Goal: Task Accomplishment & Management: Use online tool/utility

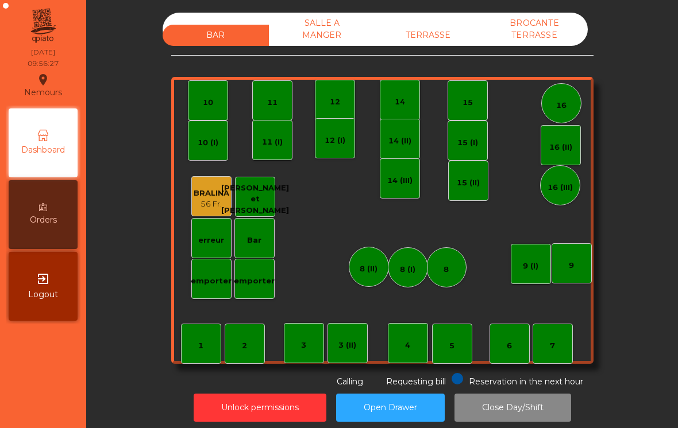
click at [450, 44] on div "TERRASSE" at bounding box center [428, 35] width 106 height 21
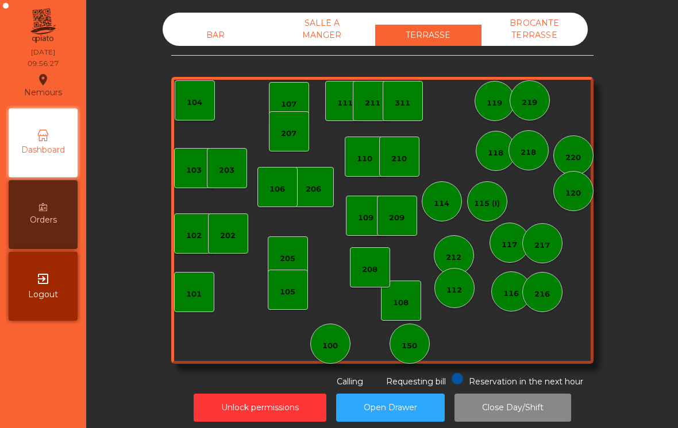
click at [567, 41] on div "BROCANTE TERRASSE" at bounding box center [534, 29] width 106 height 33
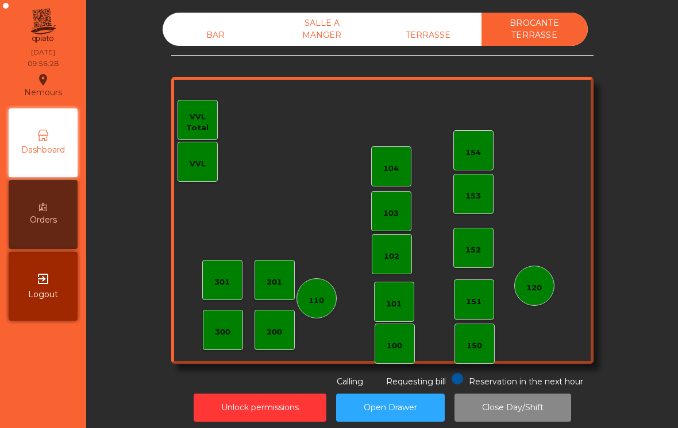
click at [322, 40] on div "SALLE A MANGER" at bounding box center [322, 29] width 106 height 33
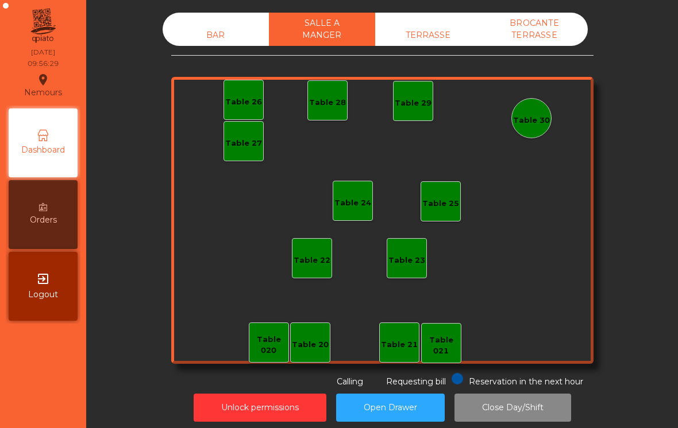
click at [211, 38] on div "BAR" at bounding box center [216, 35] width 106 height 21
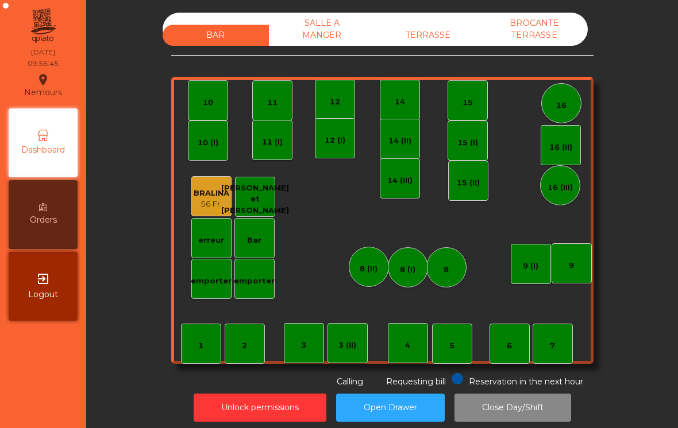
click at [465, 36] on div "TERRASSE" at bounding box center [428, 35] width 106 height 21
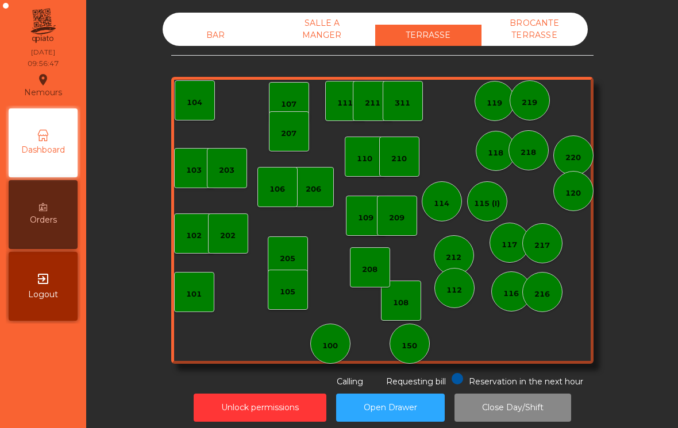
click at [284, 202] on div "106" at bounding box center [277, 187] width 40 height 40
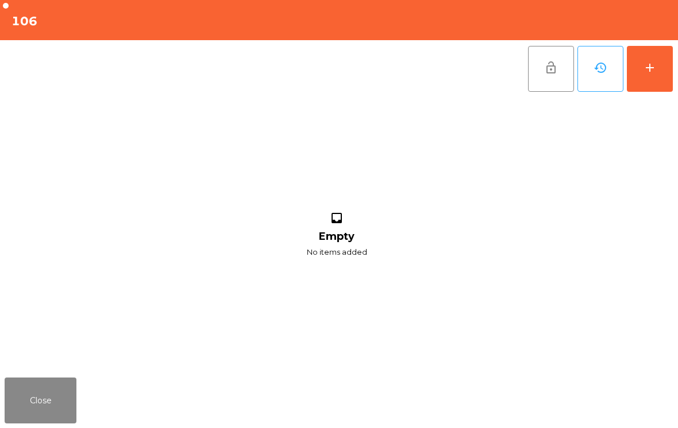
click at [657, 74] on button "add" at bounding box center [650, 69] width 46 height 46
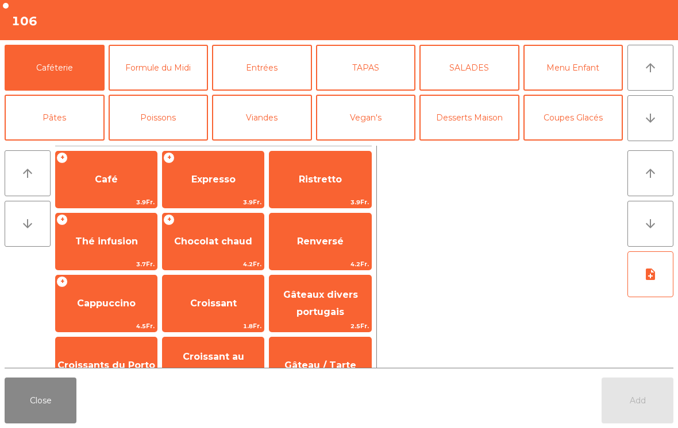
click at [203, 198] on span "3.9Fr." at bounding box center [213, 202] width 101 height 11
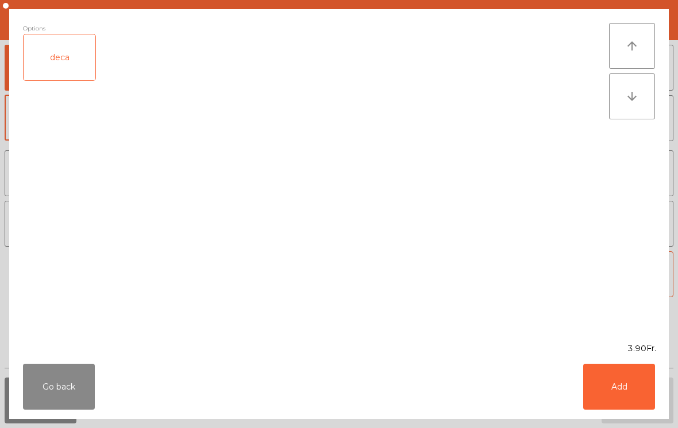
click at [629, 400] on button "Add" at bounding box center [619, 387] width 72 height 46
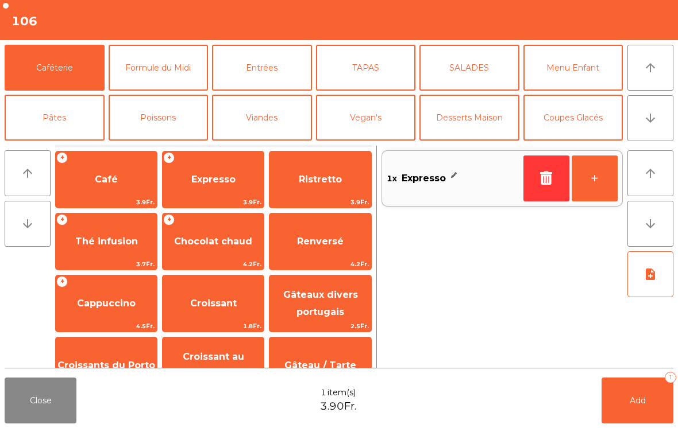
click at [596, 195] on button "+" at bounding box center [594, 179] width 46 height 46
click at [605, 184] on button "+" at bounding box center [594, 179] width 46 height 46
click at [195, 307] on span "Croissant" at bounding box center [213, 303] width 47 height 11
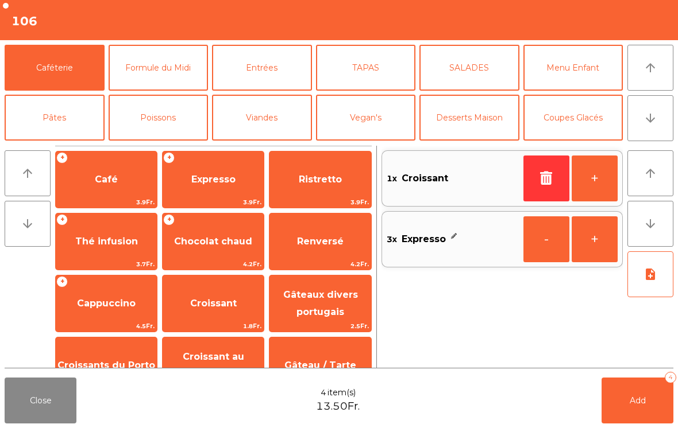
click at [594, 179] on button "+" at bounding box center [594, 179] width 46 height 46
click at [640, 413] on button "Add 5" at bounding box center [637, 401] width 72 height 46
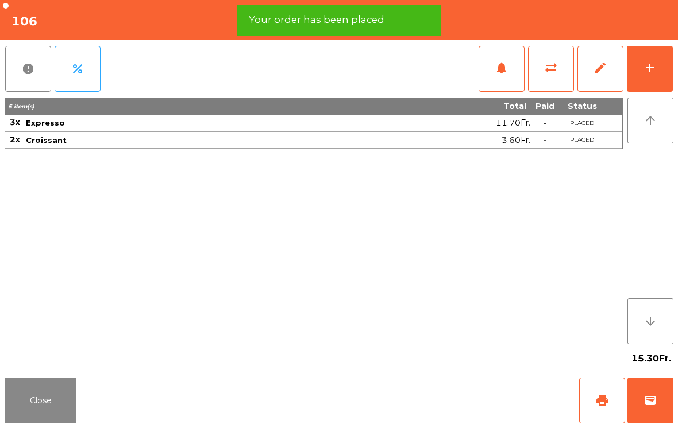
click at [37, 392] on button "Close" at bounding box center [41, 401] width 72 height 46
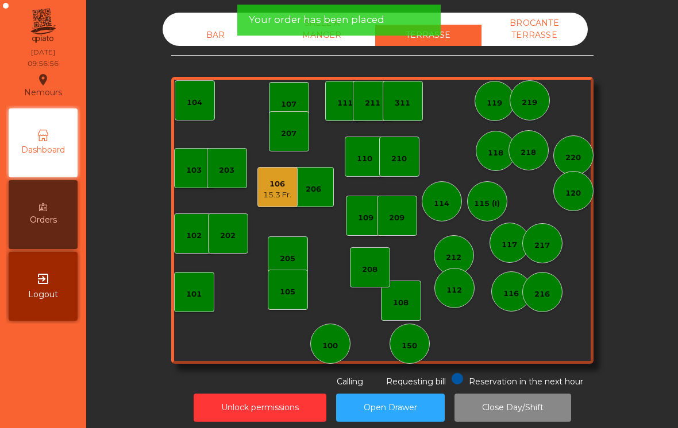
click at [441, 208] on div "114" at bounding box center [442, 203] width 16 height 11
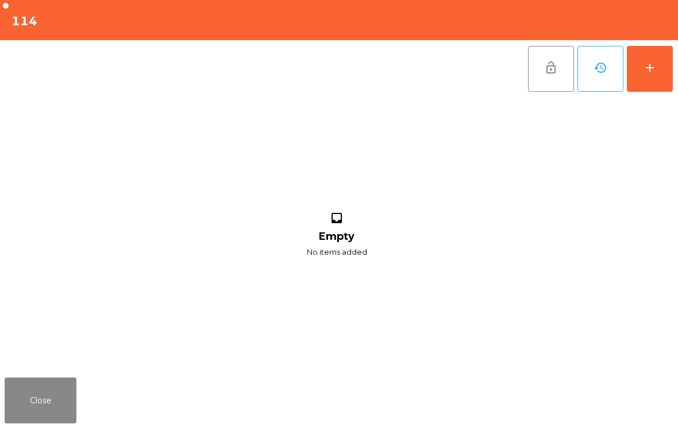
click at [657, 69] on button "add" at bounding box center [650, 69] width 46 height 46
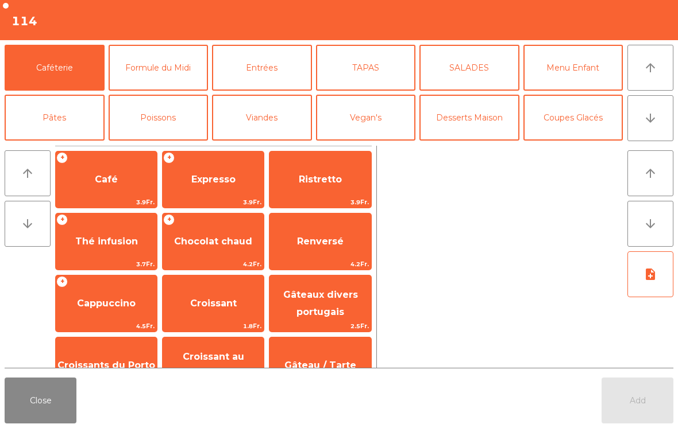
click at [102, 303] on span "Cappuccino" at bounding box center [106, 303] width 59 height 11
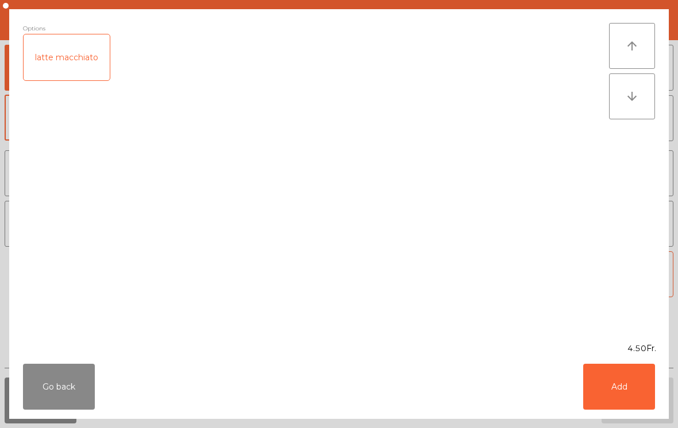
click at [636, 395] on button "Add" at bounding box center [619, 387] width 72 height 46
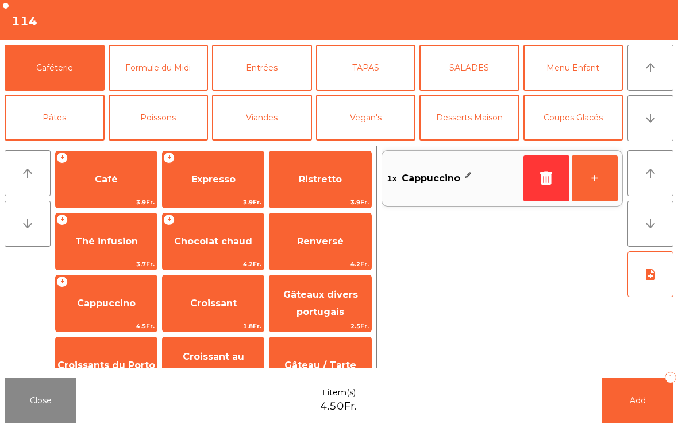
click at [636, 417] on button "Add 1" at bounding box center [637, 401] width 72 height 46
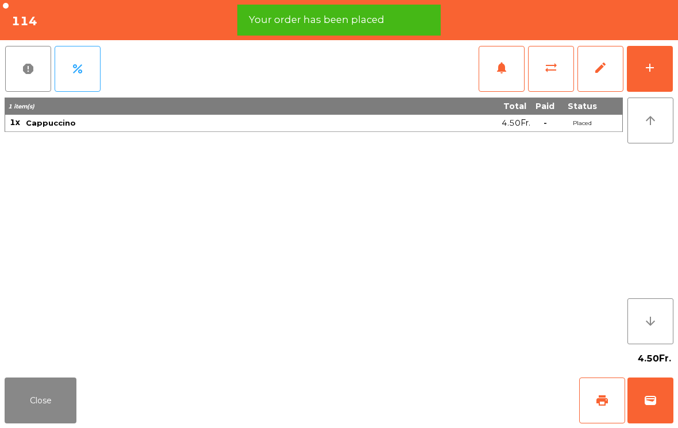
click at [43, 404] on button "Close" at bounding box center [41, 401] width 72 height 46
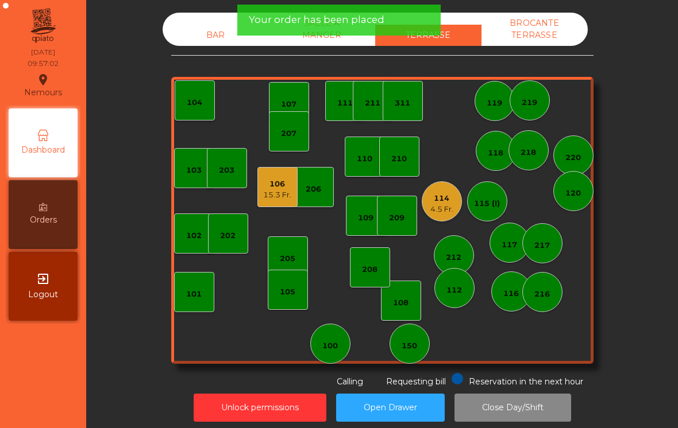
click at [533, 163] on div "218" at bounding box center [528, 150] width 40 height 40
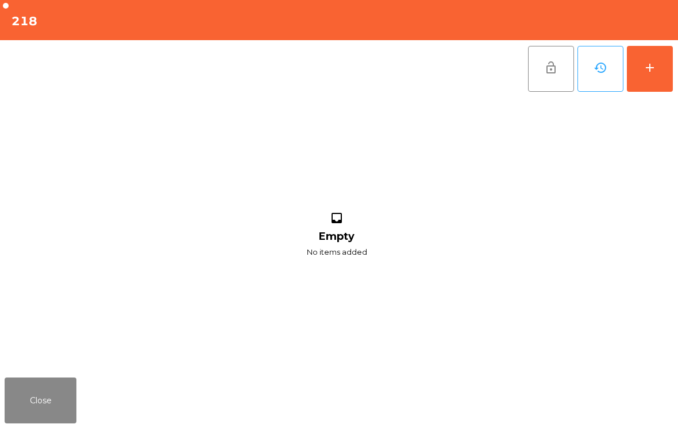
click at [657, 84] on button "add" at bounding box center [650, 69] width 46 height 46
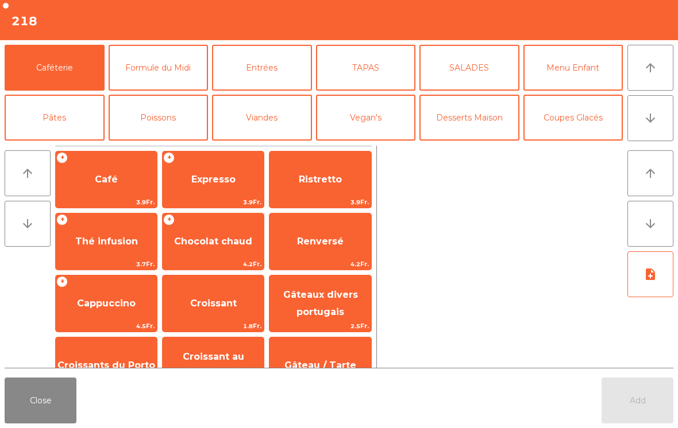
click at [91, 308] on span "Cappuccino" at bounding box center [106, 303] width 59 height 11
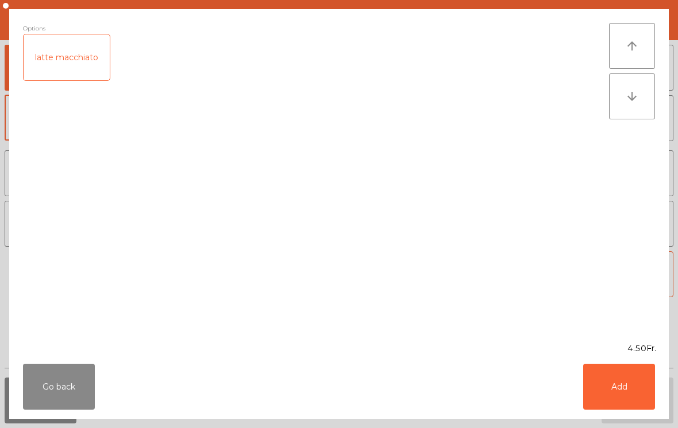
click at [639, 390] on button "Add" at bounding box center [619, 387] width 72 height 46
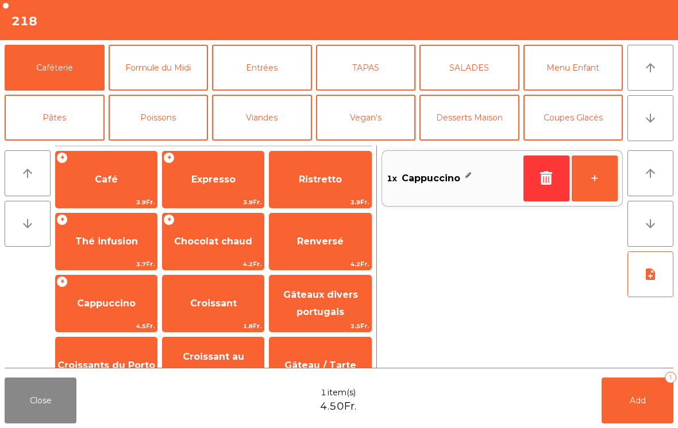
click at [203, 318] on span "Croissant" at bounding box center [213, 303] width 101 height 31
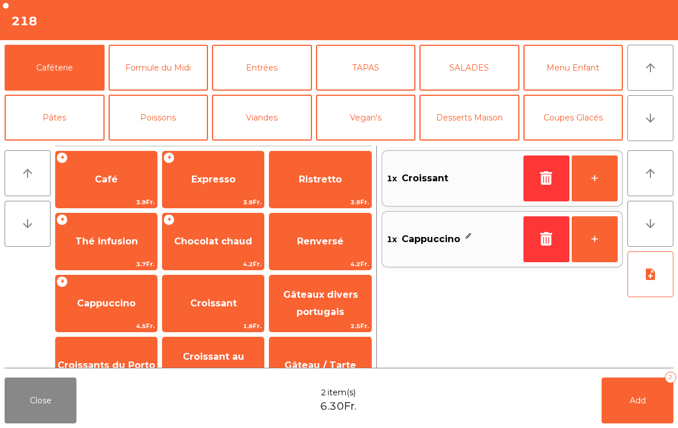
click at [639, 399] on span "Add" at bounding box center [637, 401] width 16 height 10
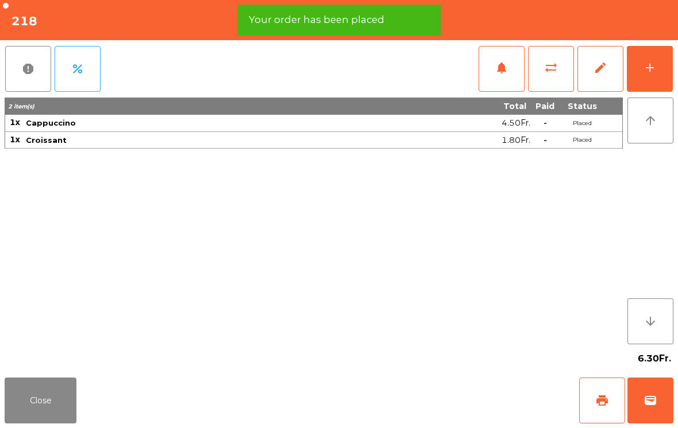
click at [606, 399] on span "print" at bounding box center [602, 401] width 14 height 14
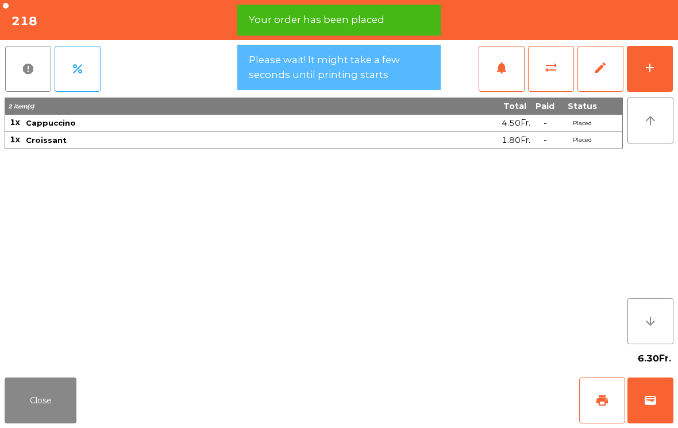
click at [32, 410] on button "Close" at bounding box center [41, 401] width 72 height 46
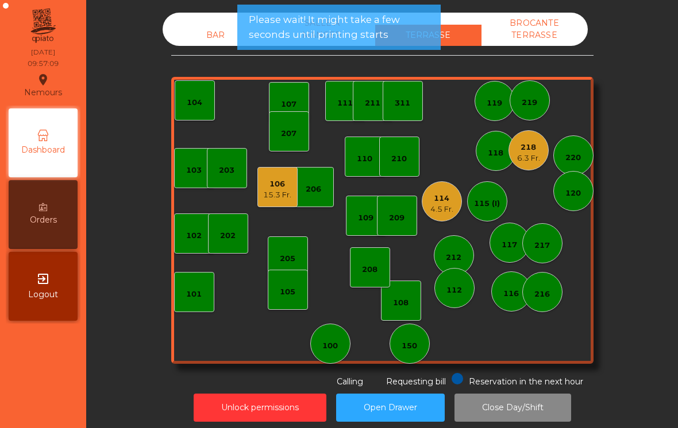
click at [274, 199] on div "15.3 Fr." at bounding box center [277, 195] width 28 height 11
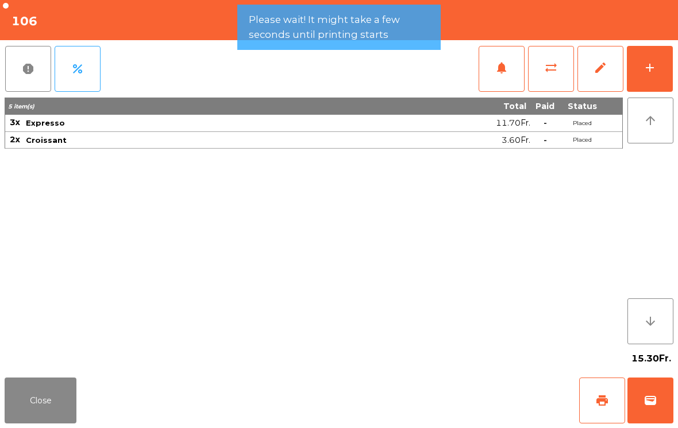
click at [607, 409] on button "print" at bounding box center [602, 401] width 46 height 46
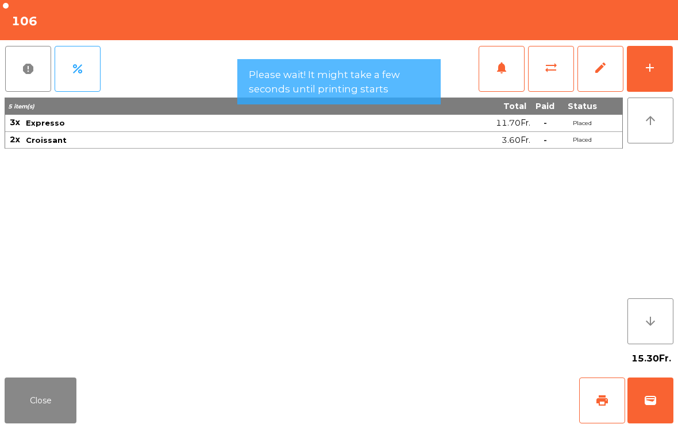
click at [37, 397] on button "Close" at bounding box center [41, 401] width 72 height 46
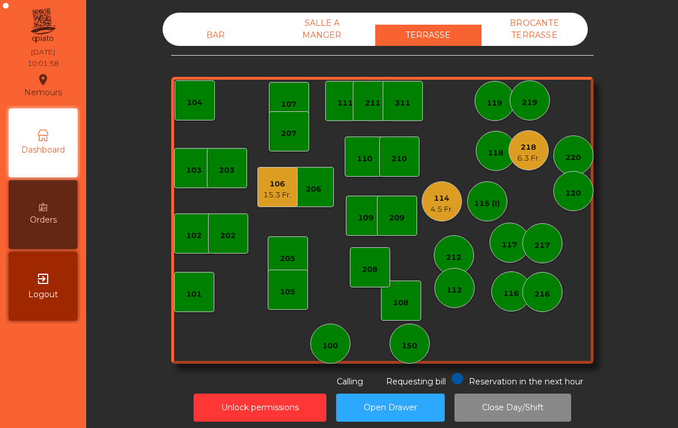
click at [511, 257] on div "117" at bounding box center [509, 243] width 40 height 40
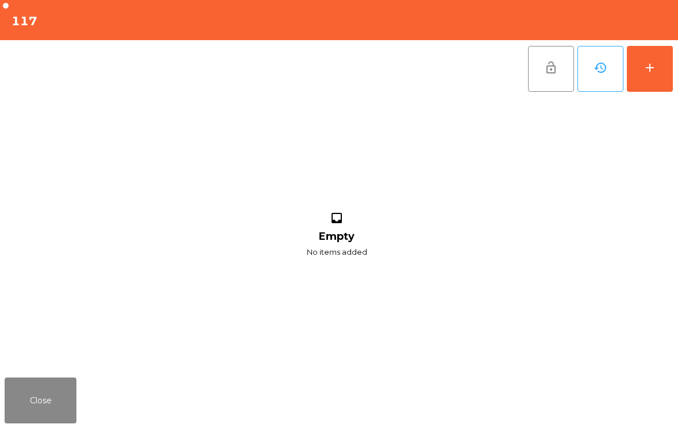
click at [649, 72] on div "add" at bounding box center [650, 68] width 14 height 14
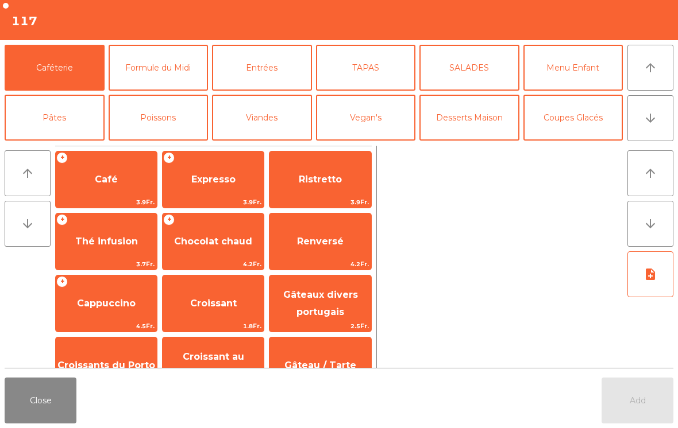
click at [129, 192] on span "Café" at bounding box center [106, 179] width 101 height 31
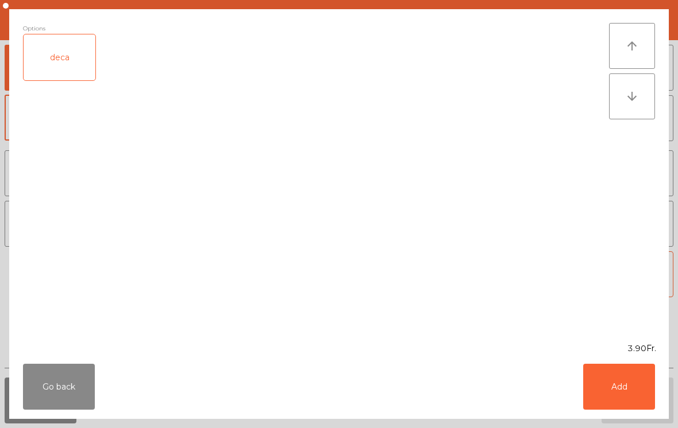
click at [641, 400] on button "Add" at bounding box center [619, 387] width 72 height 46
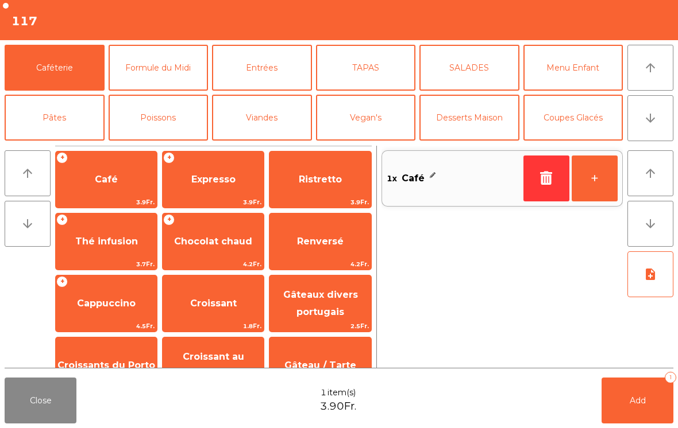
click at [594, 185] on button "+" at bounding box center [594, 179] width 46 height 46
click at [636, 403] on span "Add" at bounding box center [637, 401] width 16 height 10
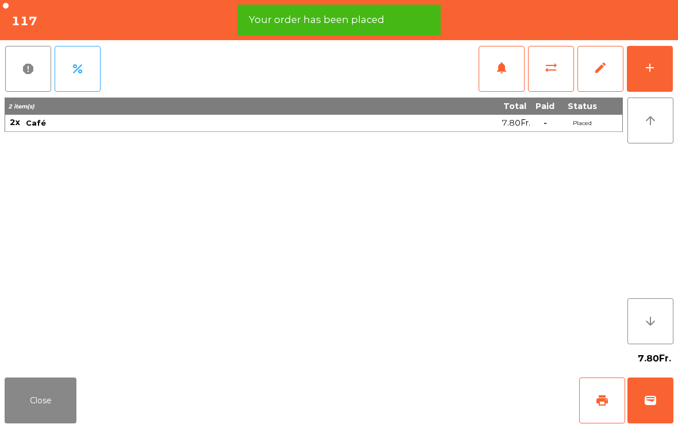
click at [599, 400] on span "print" at bounding box center [602, 401] width 14 height 14
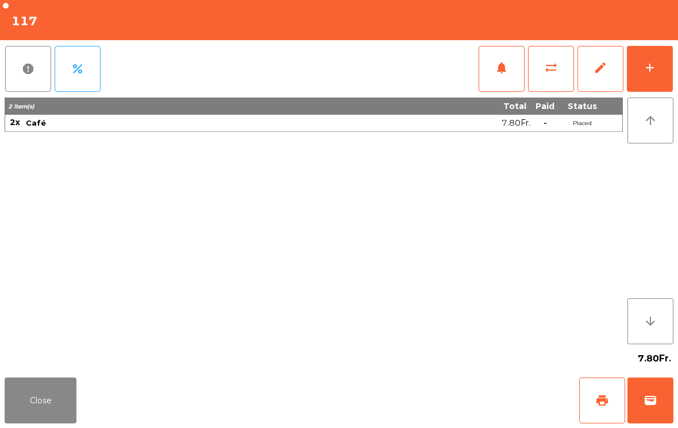
click at [41, 410] on button "Close" at bounding box center [41, 401] width 72 height 46
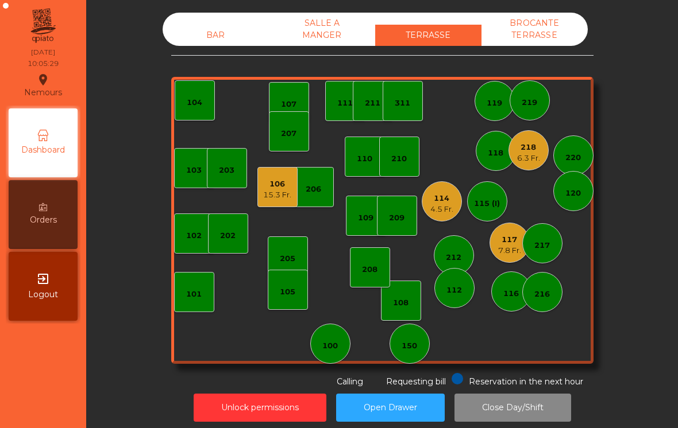
click at [519, 151] on div "218" at bounding box center [528, 147] width 23 height 11
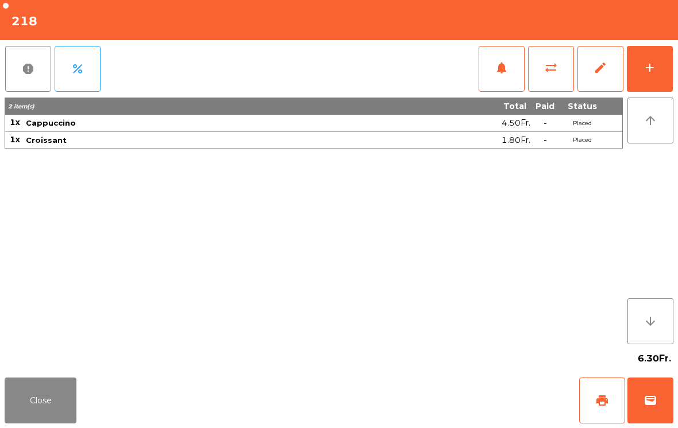
click at [604, 403] on span "print" at bounding box center [602, 401] width 14 height 14
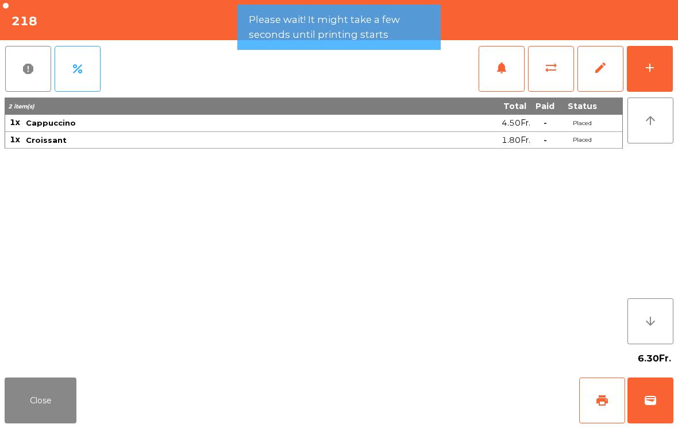
click at [47, 408] on button "Close" at bounding box center [41, 401] width 72 height 46
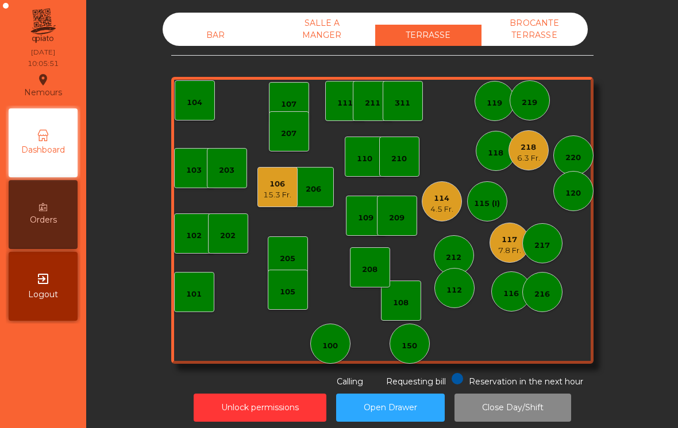
click at [502, 248] on div "7.8 Fr." at bounding box center [509, 250] width 23 height 11
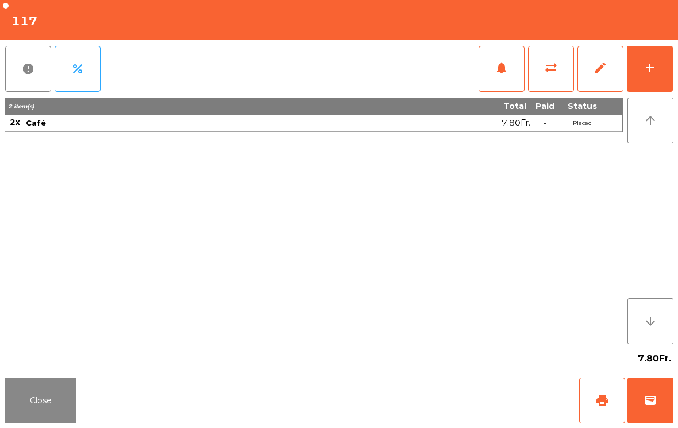
click at [544, 71] on span "sync_alt" at bounding box center [551, 68] width 14 height 14
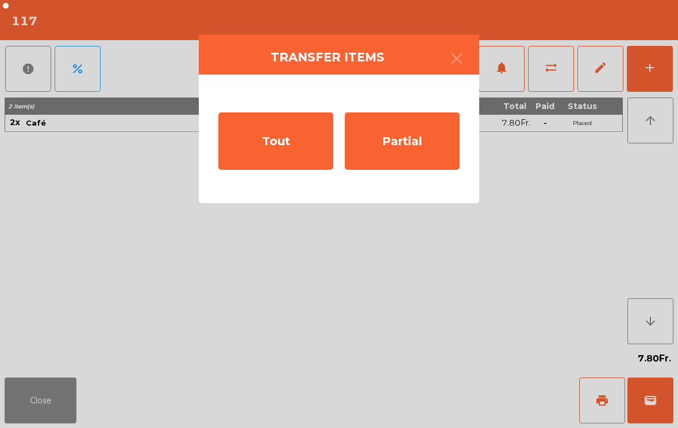
click at [291, 151] on div "Tout" at bounding box center [275, 141] width 115 height 57
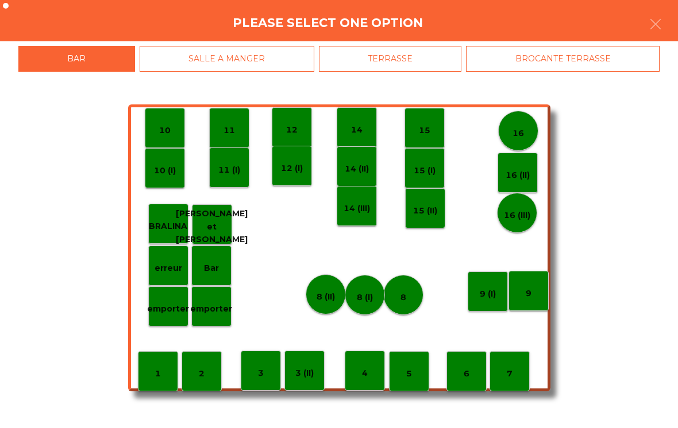
click at [429, 64] on div "TERRASSE" at bounding box center [390, 59] width 143 height 26
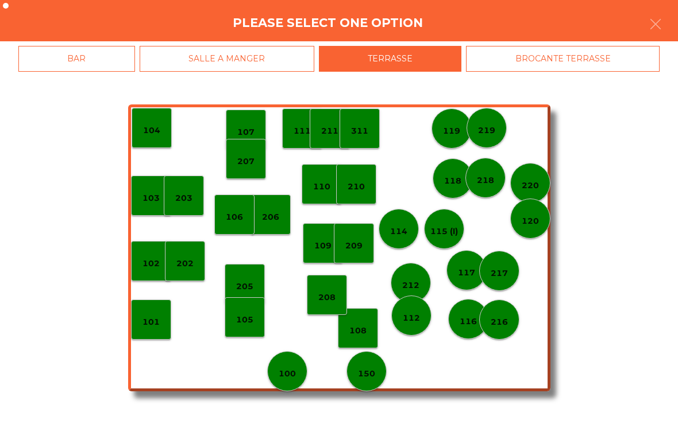
click at [534, 187] on p "220" at bounding box center [529, 185] width 17 height 13
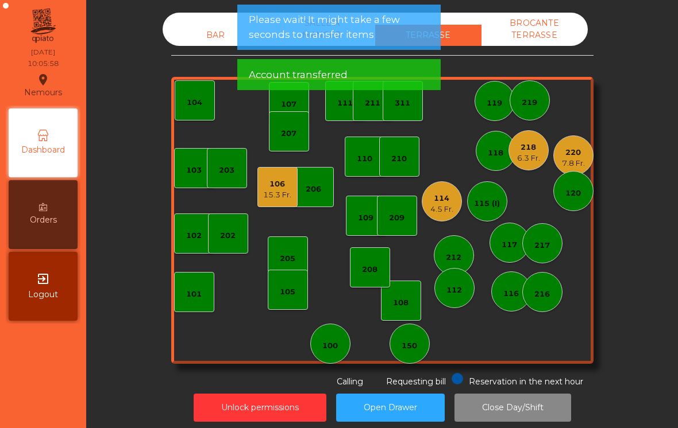
click at [578, 157] on div "220" at bounding box center [573, 152] width 23 height 11
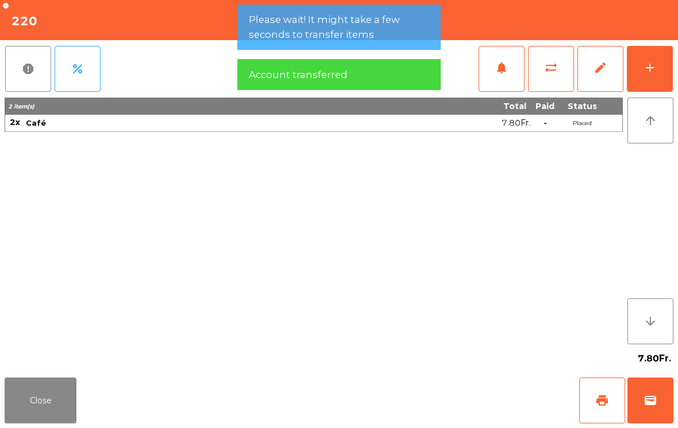
click at [612, 396] on button "print" at bounding box center [602, 401] width 46 height 46
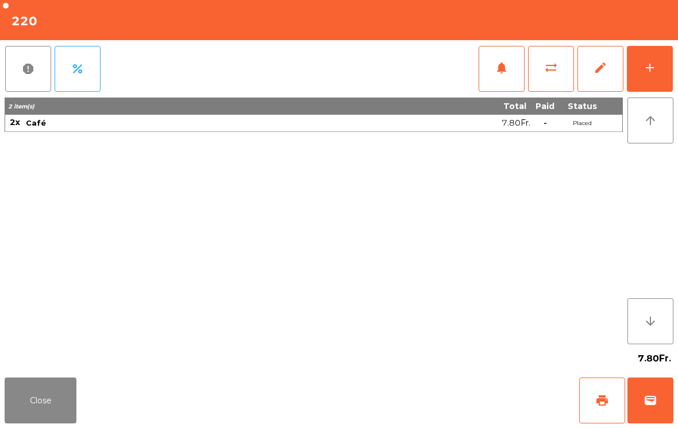
click at [33, 417] on button "Close" at bounding box center [41, 401] width 72 height 46
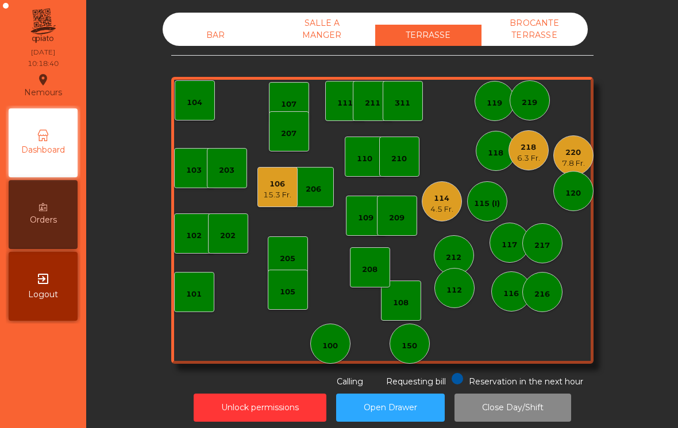
click at [270, 203] on div "106 15.3 Fr." at bounding box center [277, 187] width 40 height 40
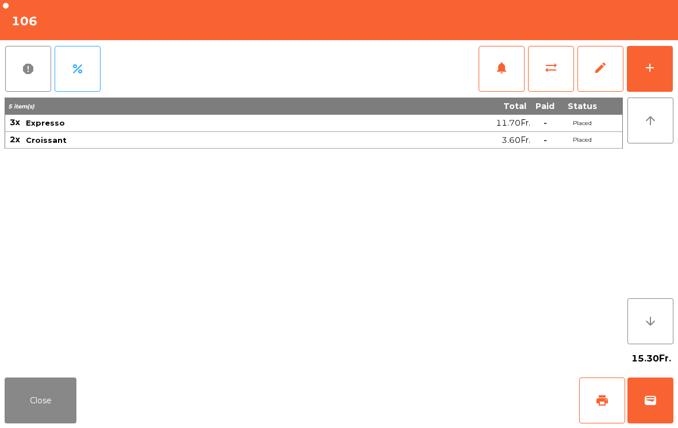
click at [649, 393] on button "wallet" at bounding box center [650, 401] width 46 height 46
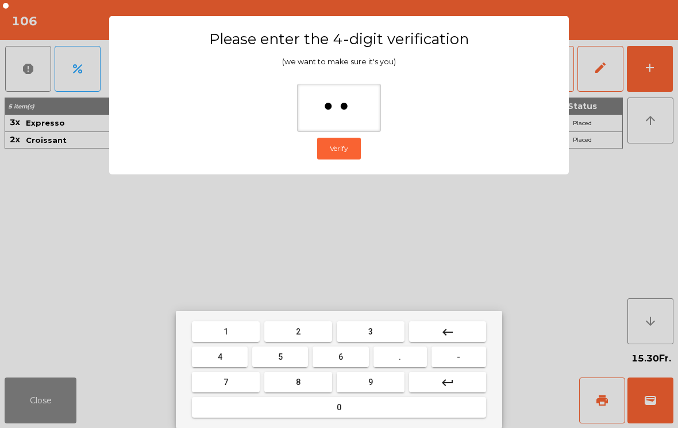
type input "***"
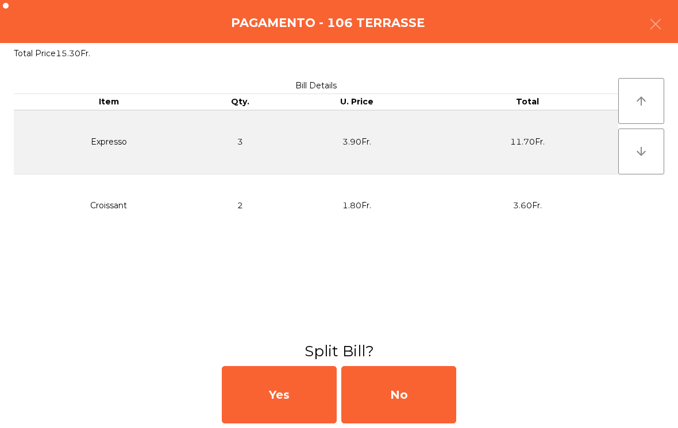
click at [407, 395] on div "No" at bounding box center [398, 394] width 115 height 57
click at [408, 394] on div "MB" at bounding box center [398, 394] width 115 height 57
click at [435, 391] on div "No" at bounding box center [398, 394] width 115 height 57
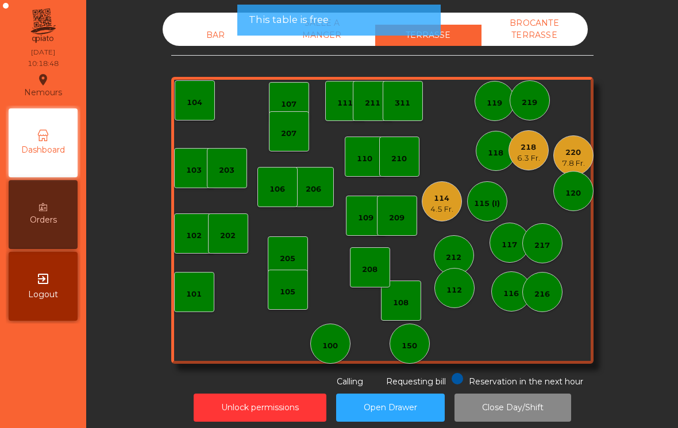
click at [404, 399] on button "Open Drawer" at bounding box center [390, 408] width 109 height 28
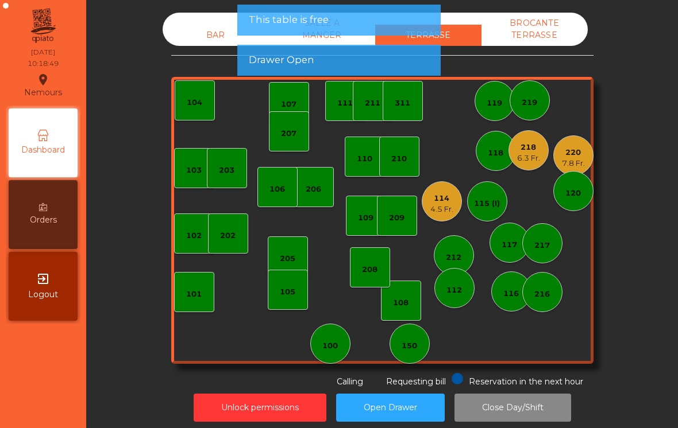
click at [443, 204] on div "4.5 Fr." at bounding box center [441, 209] width 23 height 11
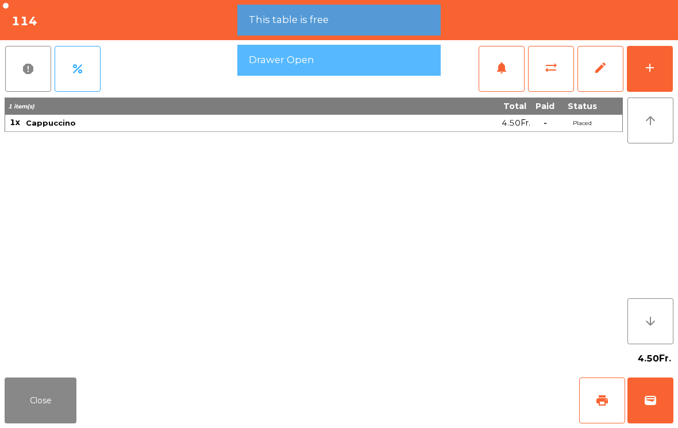
click at [645, 403] on span "wallet" at bounding box center [650, 401] width 14 height 14
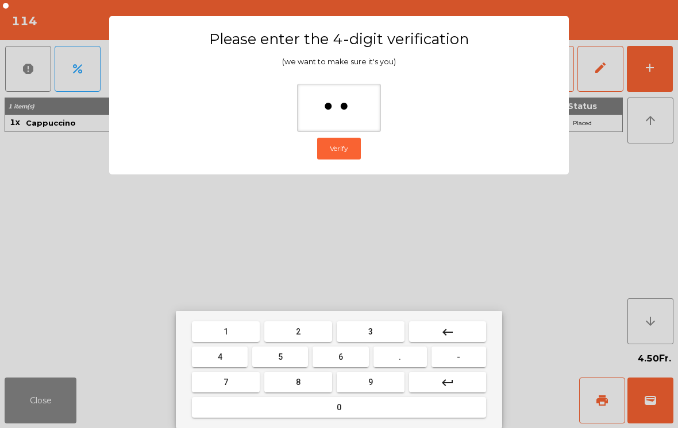
type input "***"
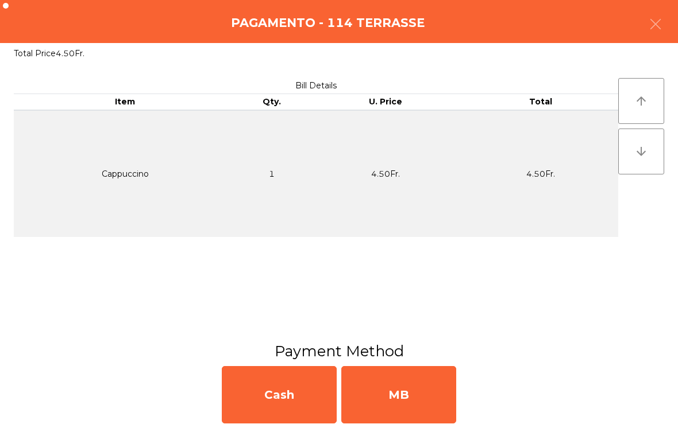
click at [433, 393] on div "MB" at bounding box center [398, 394] width 115 height 57
click at [438, 401] on div "No" at bounding box center [398, 394] width 115 height 57
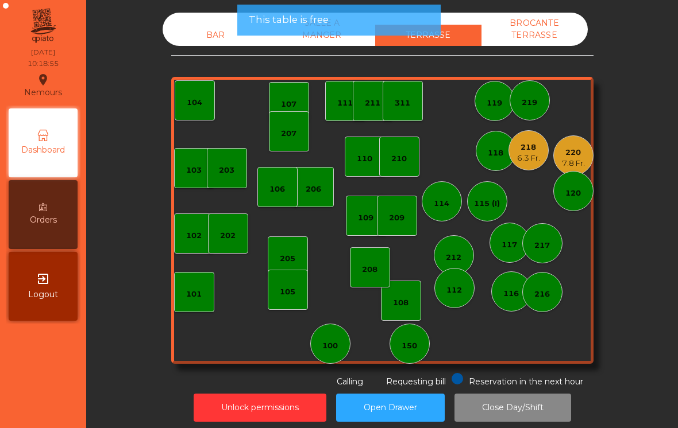
click at [589, 167] on div "220 7.8 Fr." at bounding box center [573, 156] width 40 height 40
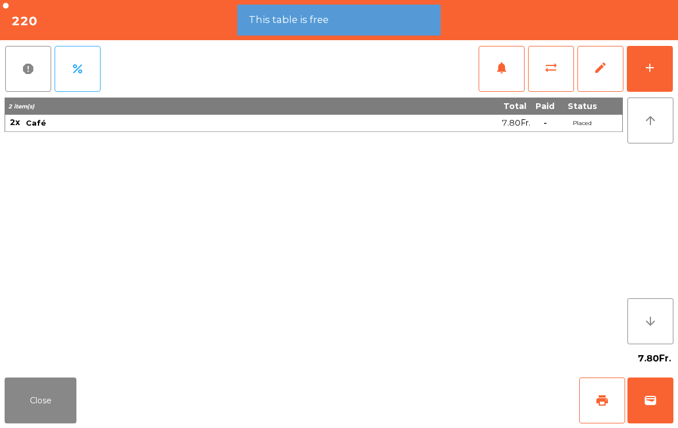
click at [660, 407] on button "wallet" at bounding box center [650, 401] width 46 height 46
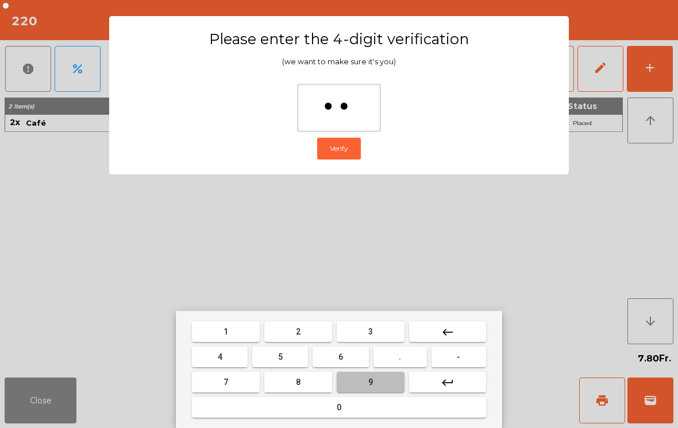
type input "***"
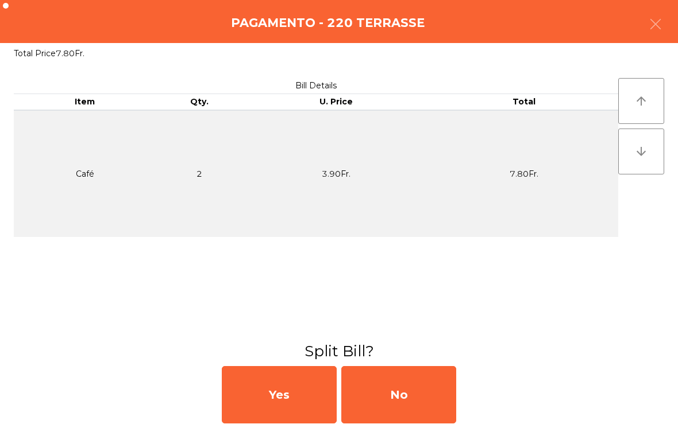
click at [428, 396] on div "No" at bounding box center [398, 394] width 115 height 57
click at [436, 403] on div "MB" at bounding box center [398, 394] width 115 height 57
click at [449, 392] on div "No" at bounding box center [398, 394] width 115 height 57
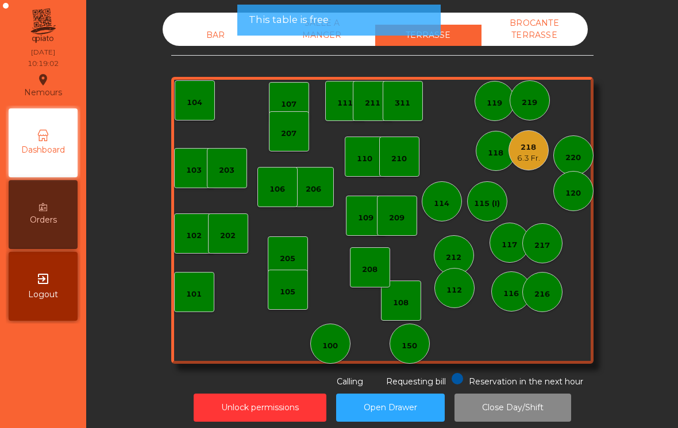
click at [529, 154] on div "6.3 Fr." at bounding box center [528, 158] width 23 height 11
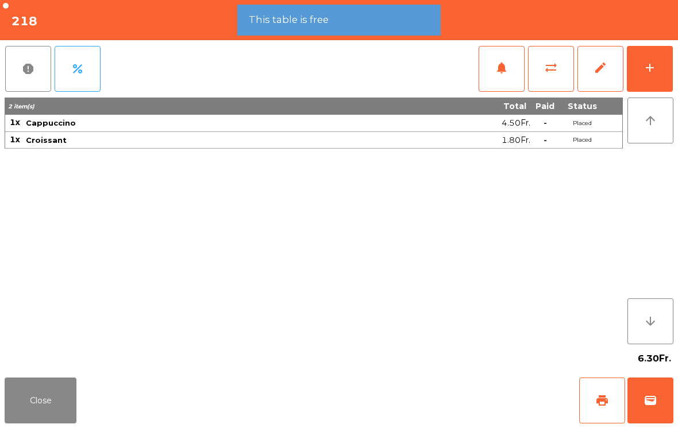
click at [651, 401] on span "wallet" at bounding box center [650, 401] width 14 height 14
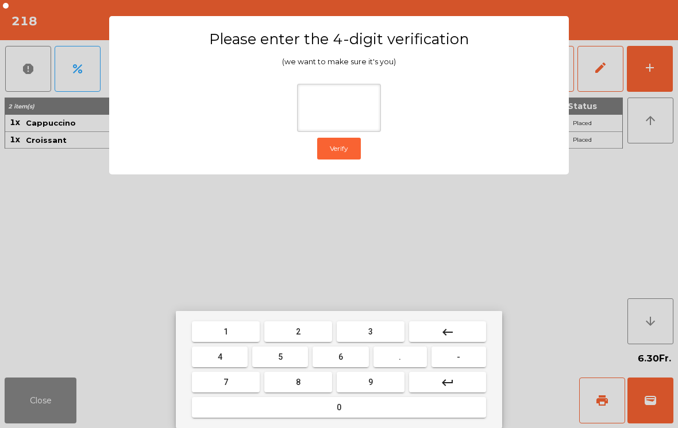
type input "*"
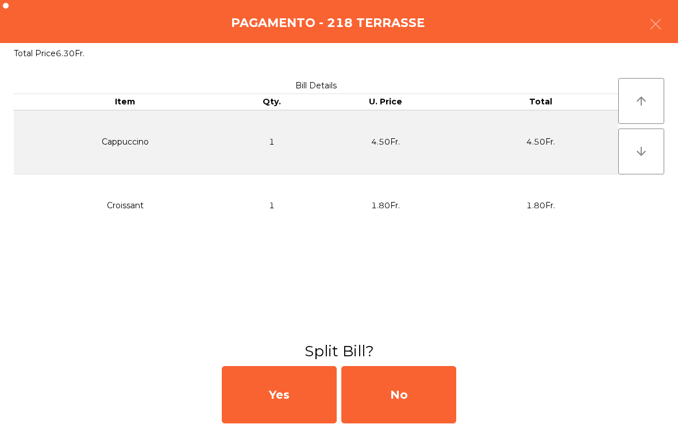
click at [408, 405] on div "No" at bounding box center [398, 394] width 115 height 57
click at [411, 397] on div "No" at bounding box center [398, 394] width 115 height 57
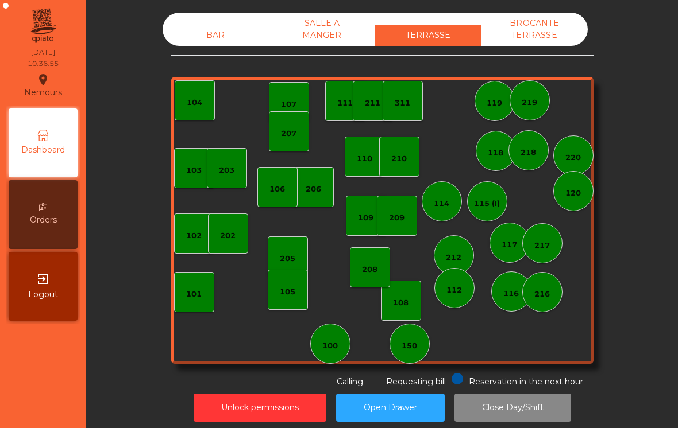
click at [440, 207] on div "114" at bounding box center [442, 203] width 16 height 11
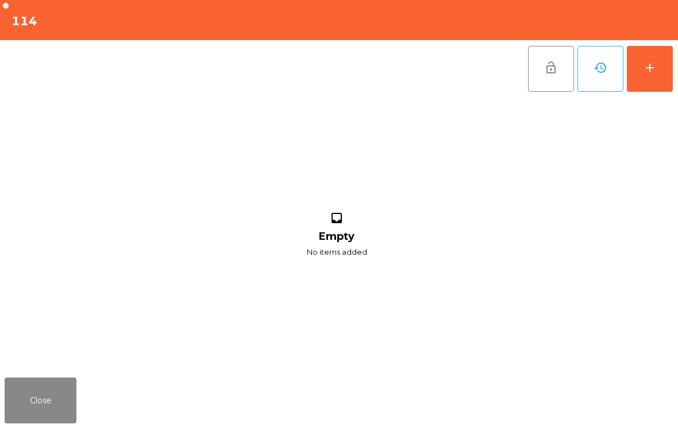
click at [648, 84] on button "add" at bounding box center [650, 69] width 46 height 46
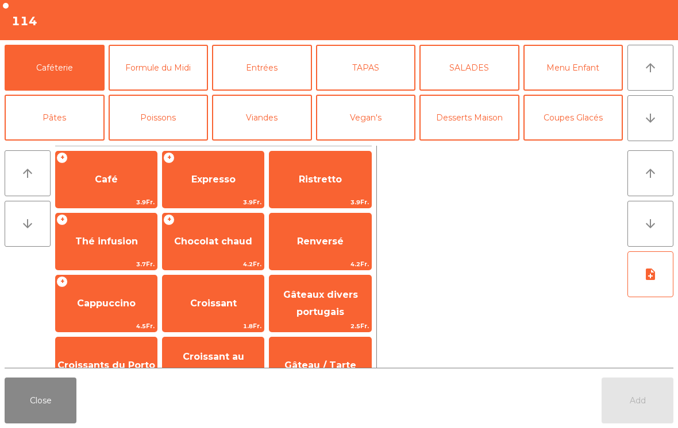
click at [643, 133] on button "arrow_downward" at bounding box center [650, 118] width 46 height 46
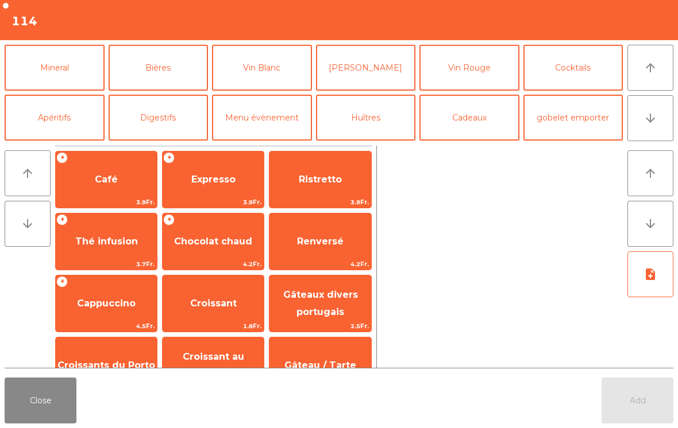
click at [74, 85] on button "Mineral" at bounding box center [55, 68] width 100 height 46
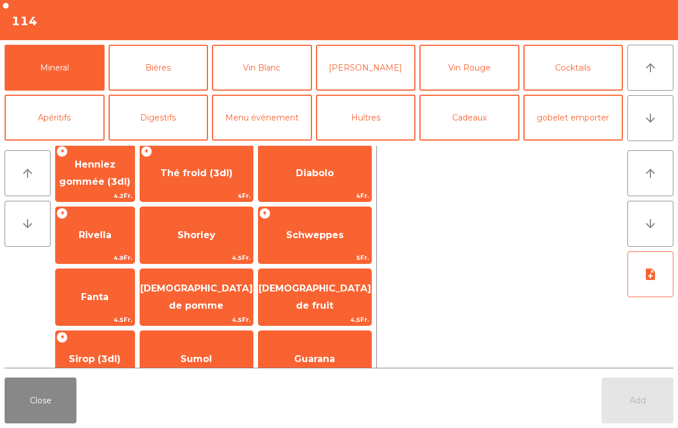
scroll to position [194, 0]
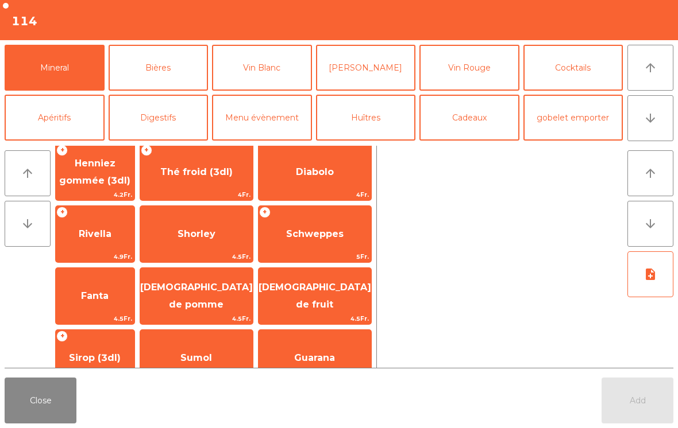
click at [123, 244] on span "Rivella" at bounding box center [95, 234] width 79 height 31
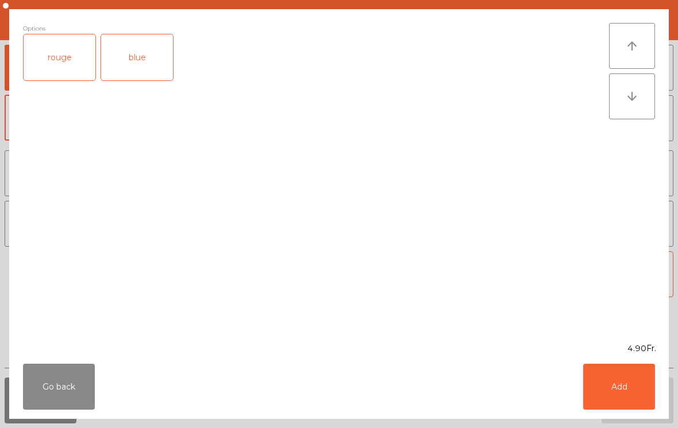
click at [69, 71] on div "rouge" at bounding box center [60, 57] width 72 height 46
click at [643, 408] on button "Add" at bounding box center [619, 387] width 72 height 46
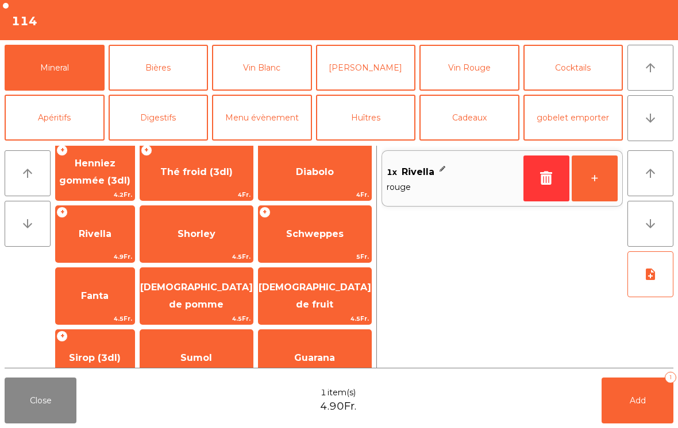
click at [632, 413] on button "Add 1" at bounding box center [637, 401] width 72 height 46
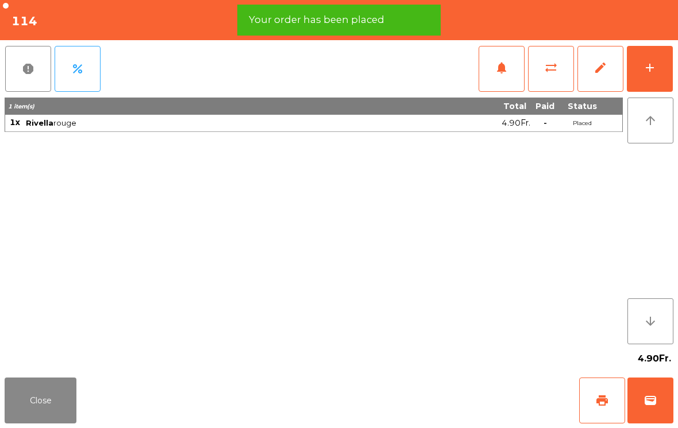
click at [600, 407] on span "print" at bounding box center [602, 401] width 14 height 14
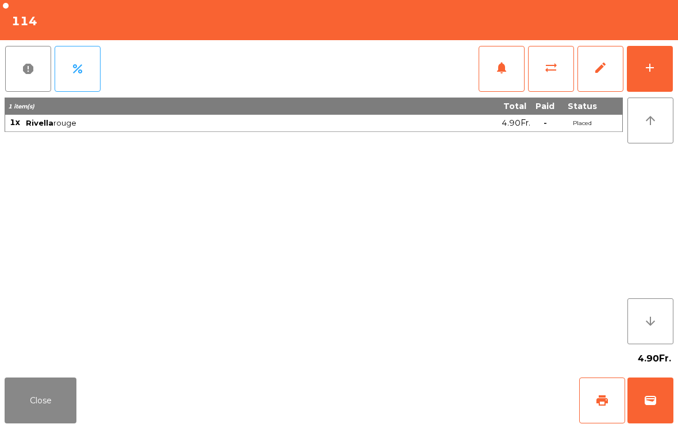
click at [661, 419] on button "wallet" at bounding box center [650, 401] width 46 height 46
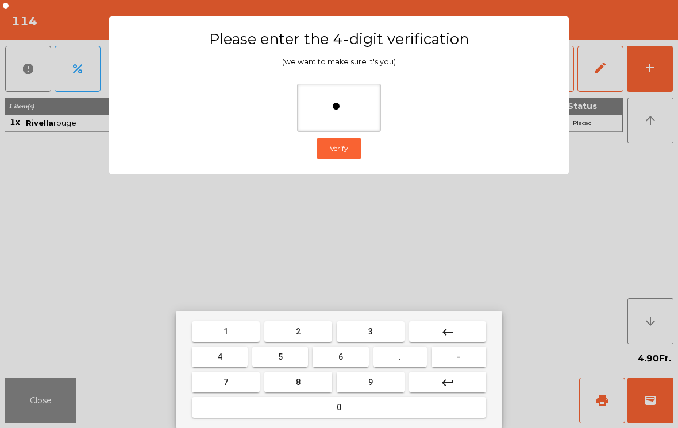
type input "**"
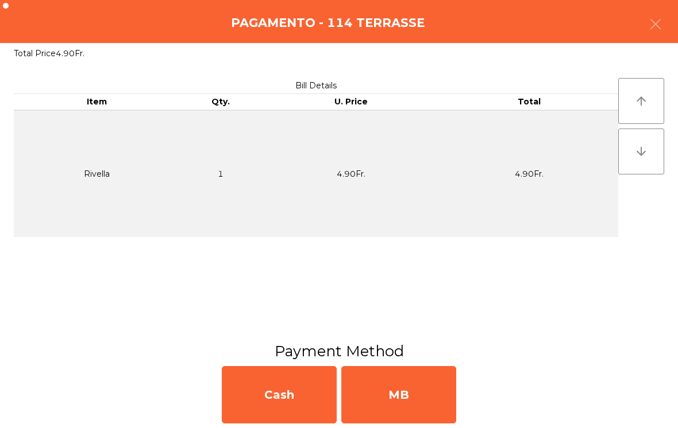
click at [427, 400] on div "MB" at bounding box center [398, 394] width 115 height 57
click at [405, 403] on div "No" at bounding box center [398, 394] width 115 height 57
